Goal: Task Accomplishment & Management: Manage account settings

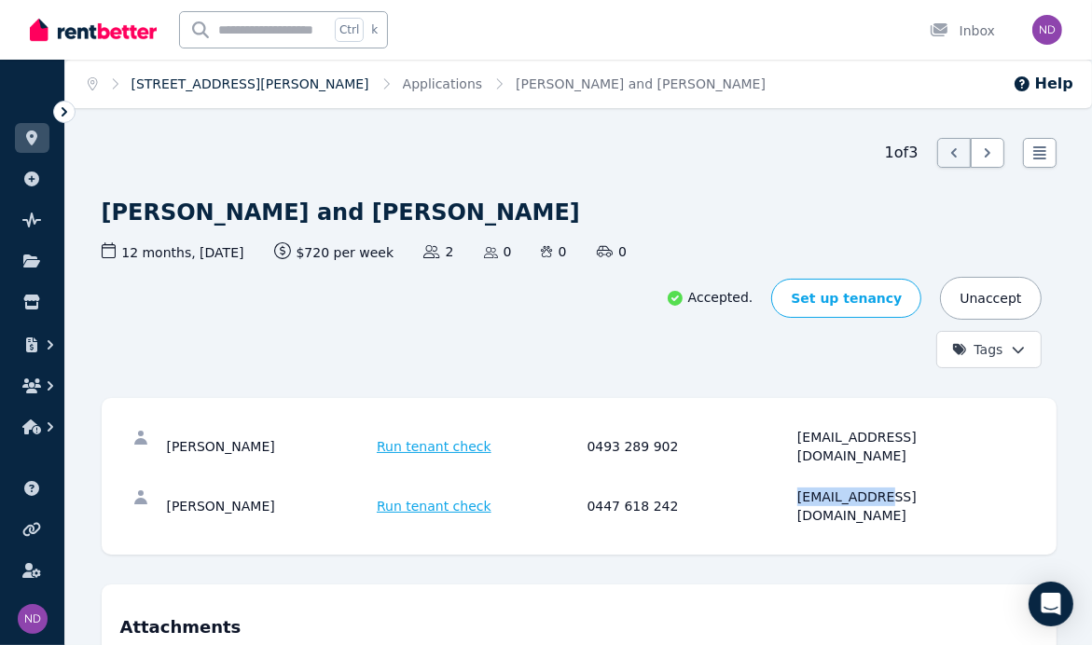
click at [154, 85] on link "[STREET_ADDRESS][PERSON_NAME]" at bounding box center [250, 83] width 238 height 15
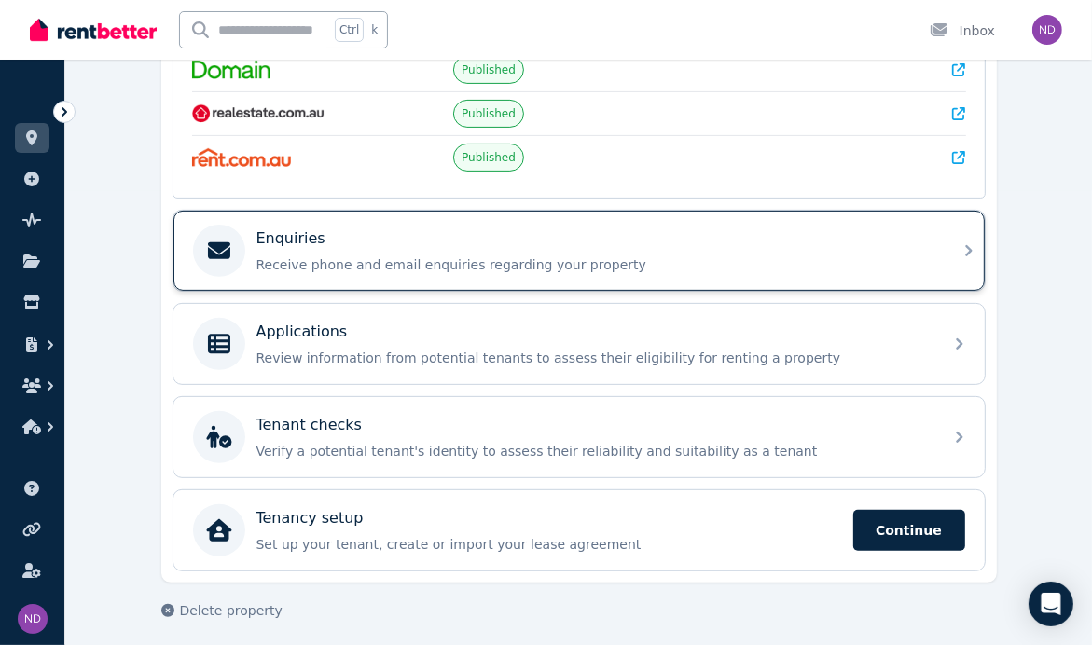
scroll to position [456, 0]
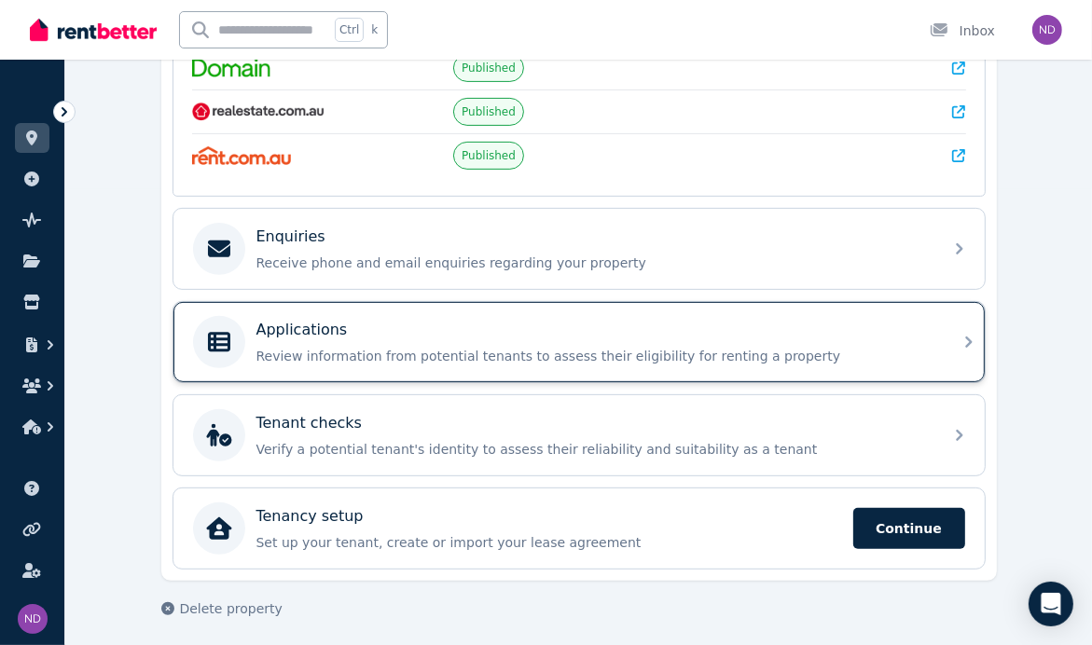
click at [353, 325] on div "Applications" at bounding box center [593, 330] width 675 height 22
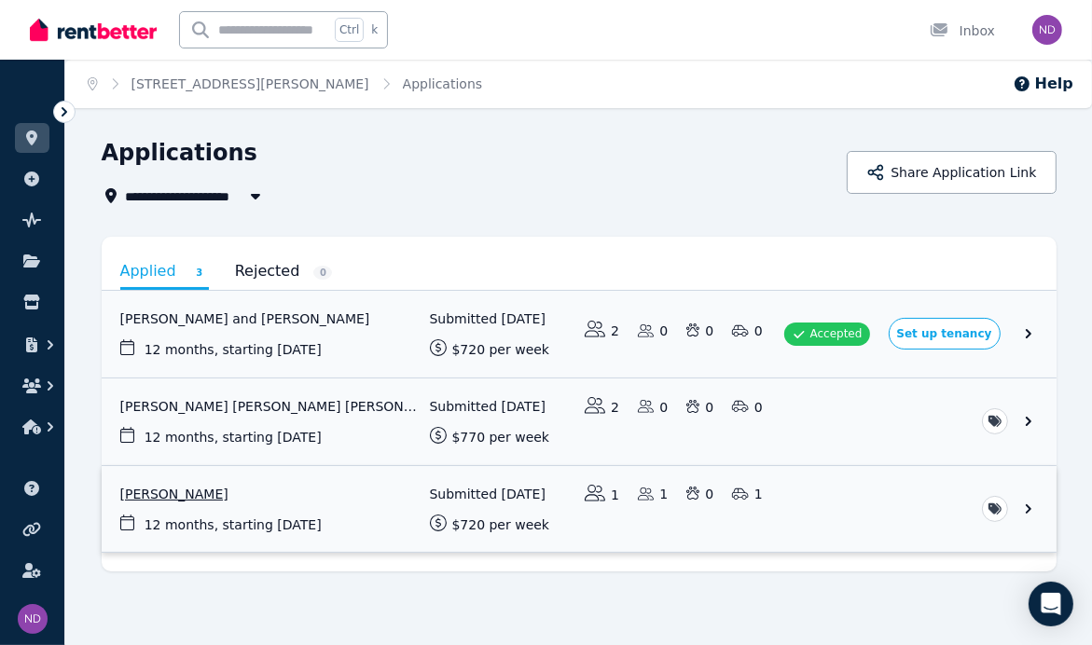
click at [866, 496] on link "View application: Yana Bortnik" at bounding box center [579, 509] width 955 height 87
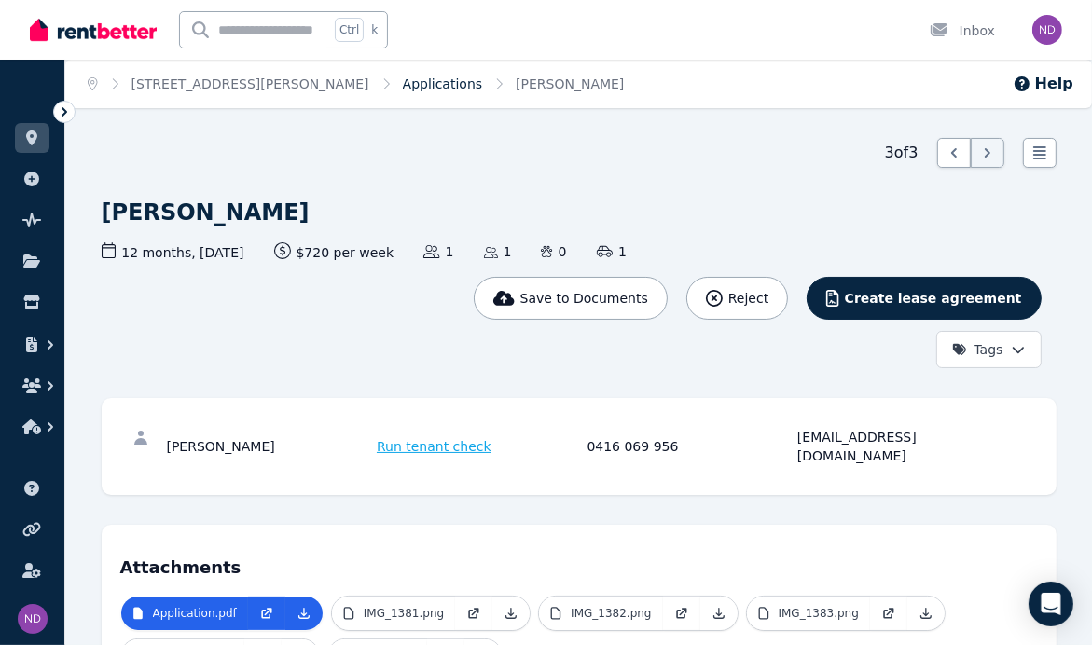
click at [403, 88] on link "Applications" at bounding box center [443, 83] width 80 height 15
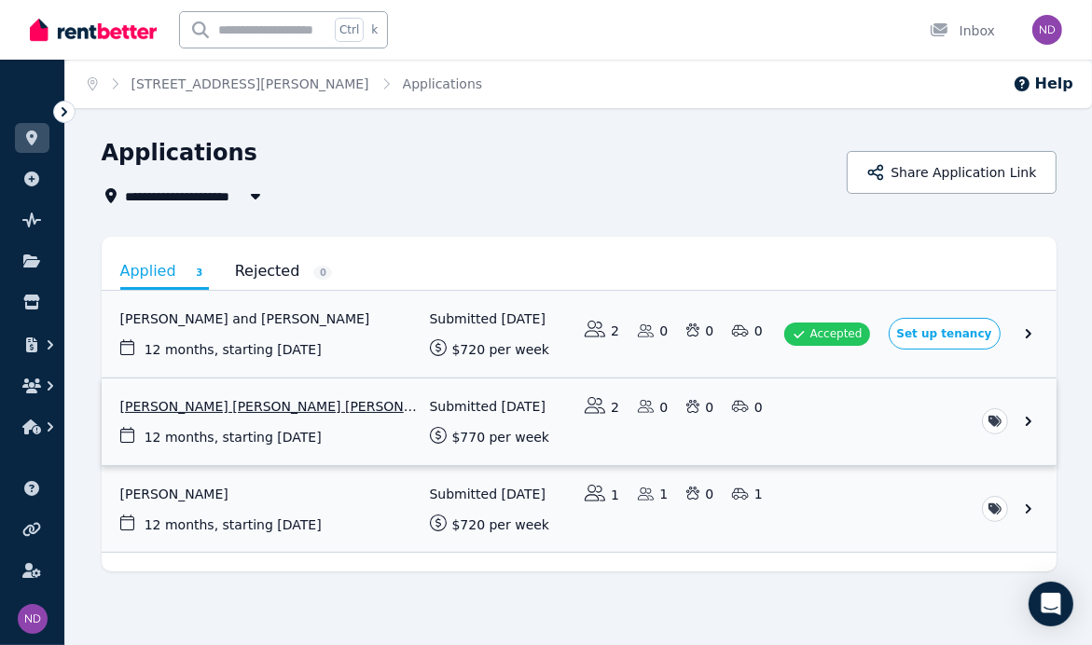
click at [847, 408] on link "View application: Alisson Andrew Da Costa Reis and Igor E Silva Andrade" at bounding box center [579, 422] width 955 height 87
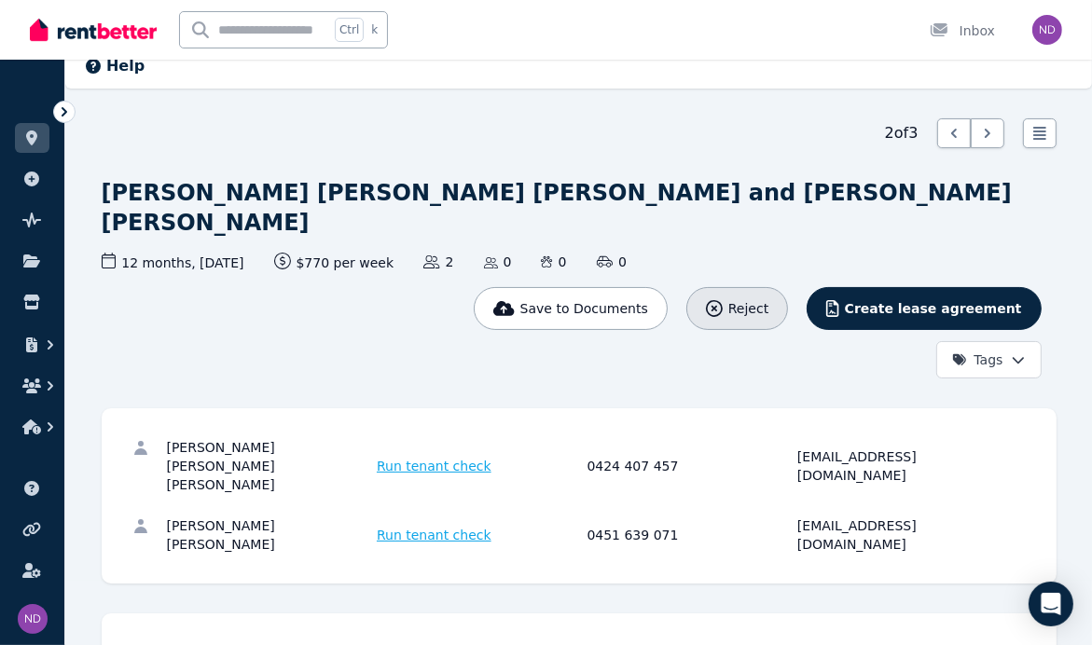
scroll to position [187, 0]
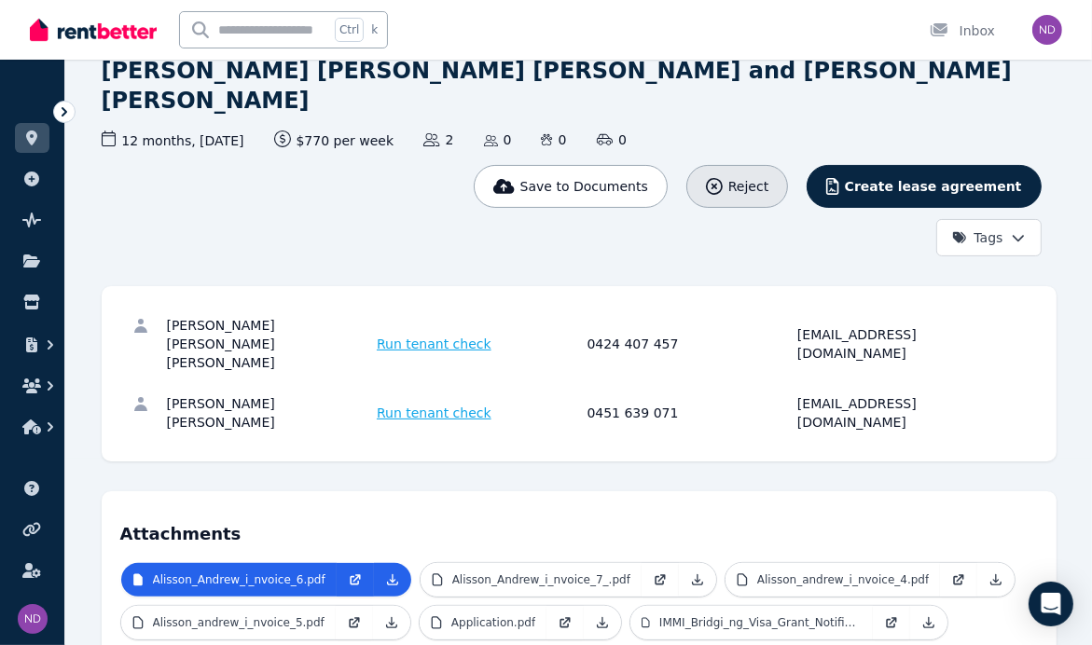
click at [768, 177] on span "Reject" at bounding box center [748, 186] width 40 height 19
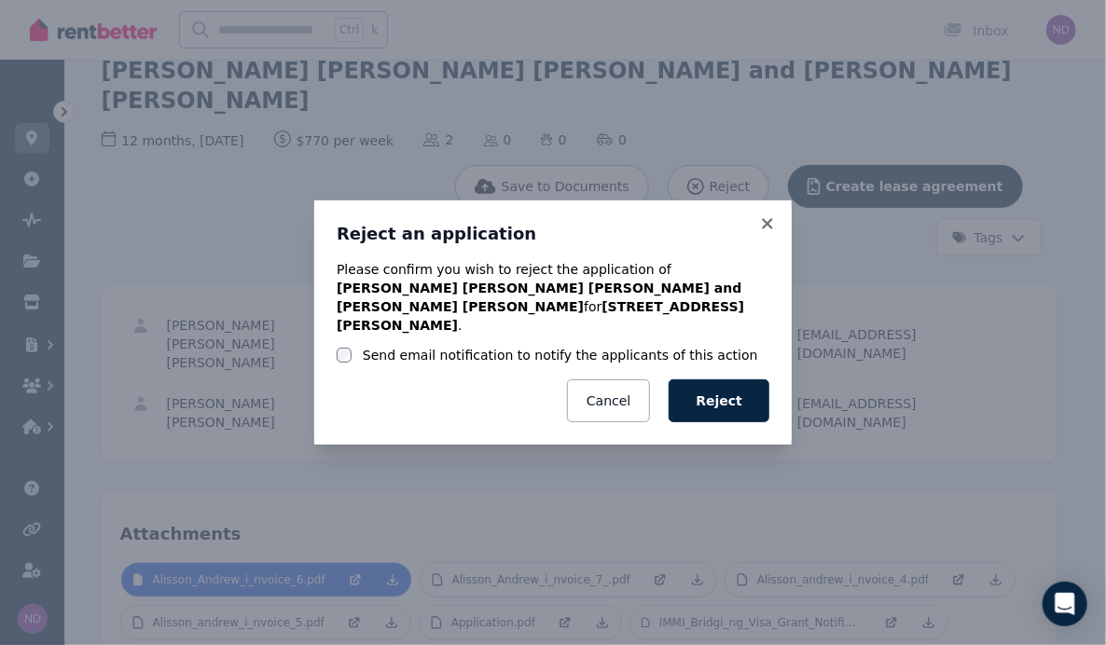
click at [548, 346] on label "Send email notification to notify the applicants of this action" at bounding box center [560, 355] width 395 height 19
click at [730, 389] on button "Reject" at bounding box center [719, 401] width 101 height 43
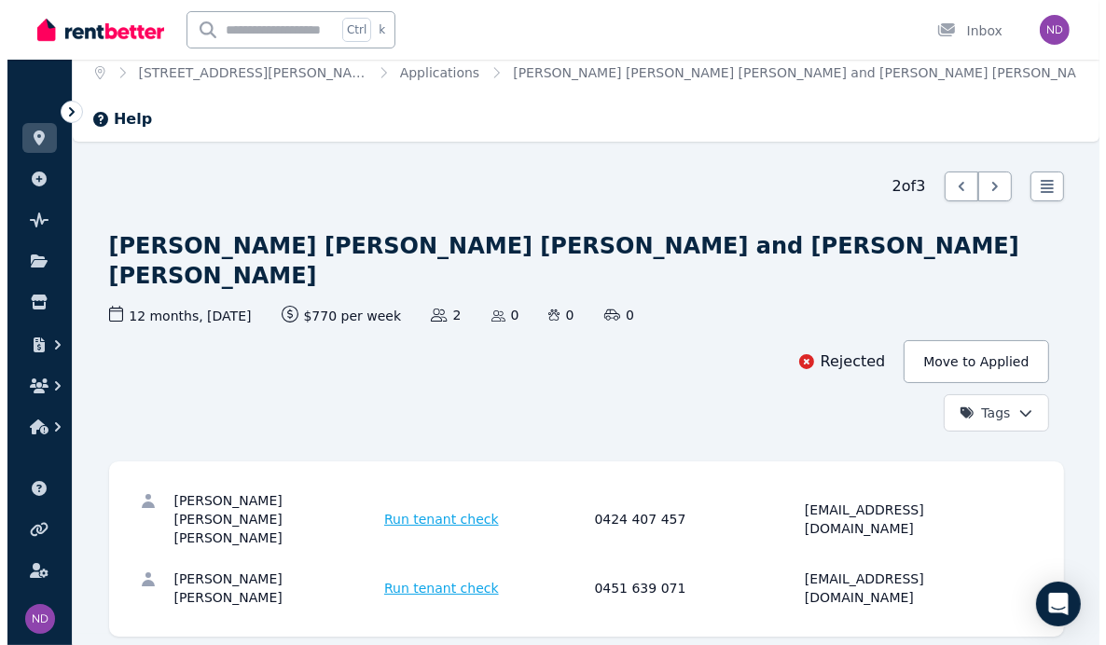
scroll to position [0, 0]
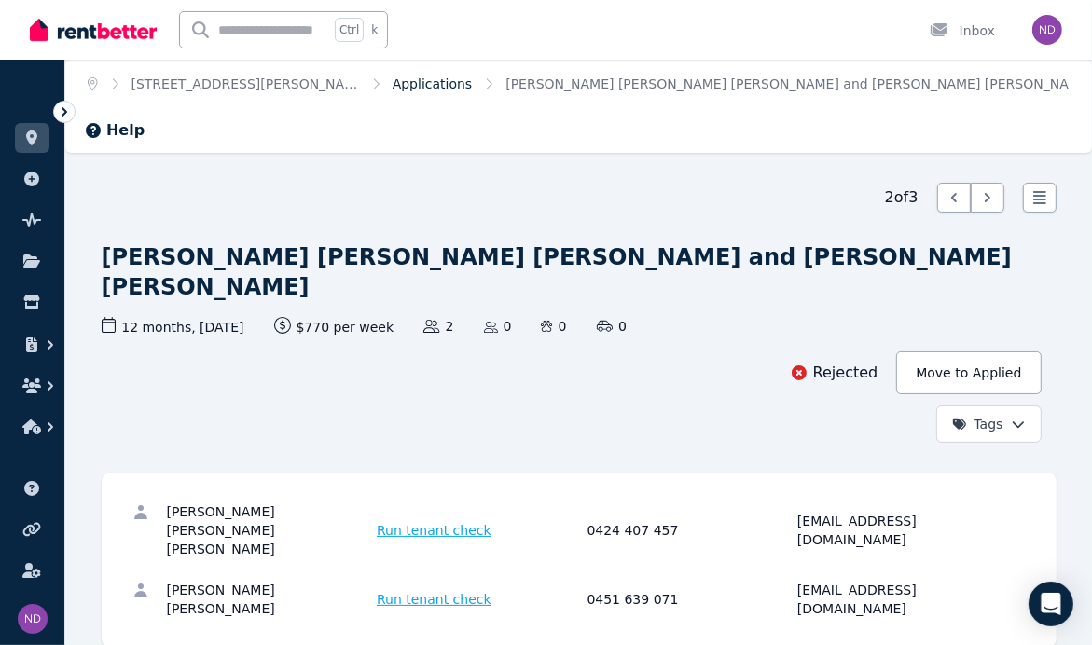
click at [393, 88] on link "Applications" at bounding box center [433, 83] width 80 height 15
